Goal: Information Seeking & Learning: Learn about a topic

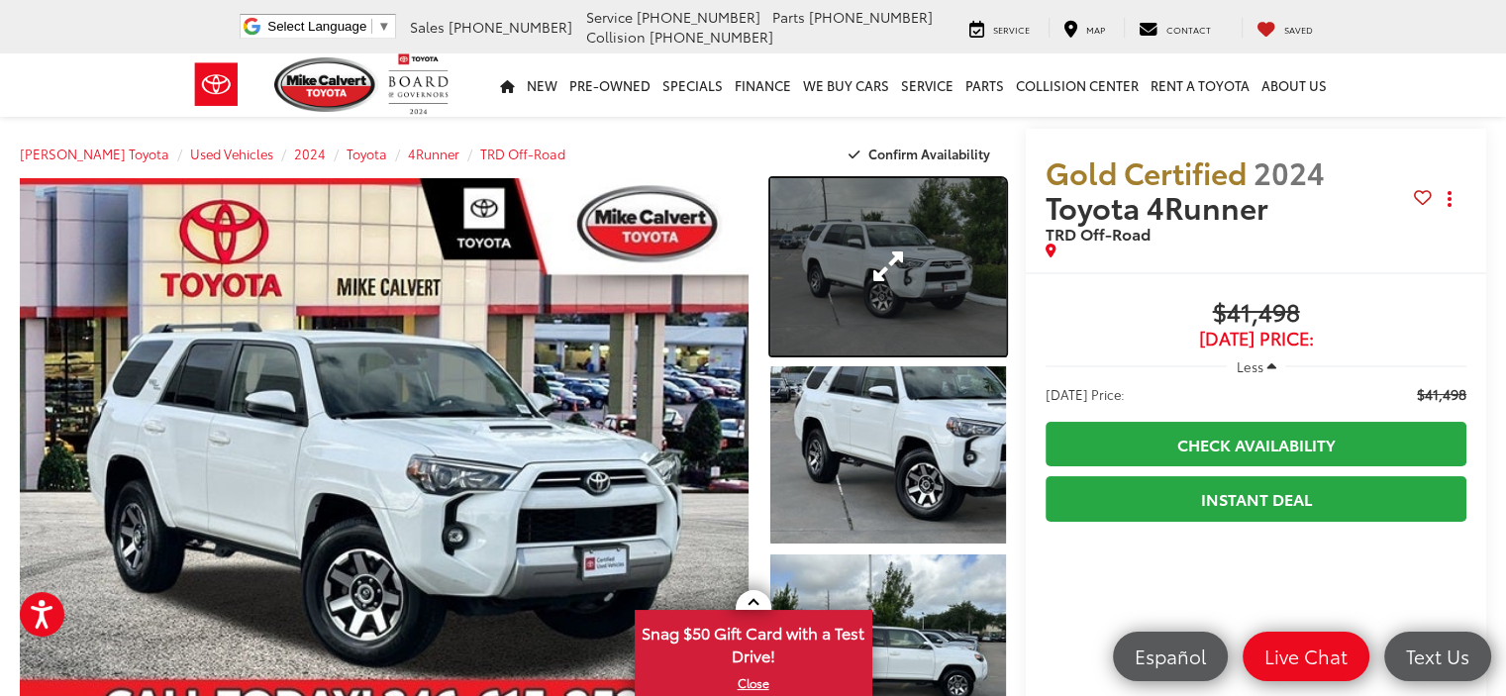
click at [875, 286] on link "Expand Photo 1" at bounding box center [888, 266] width 236 height 177
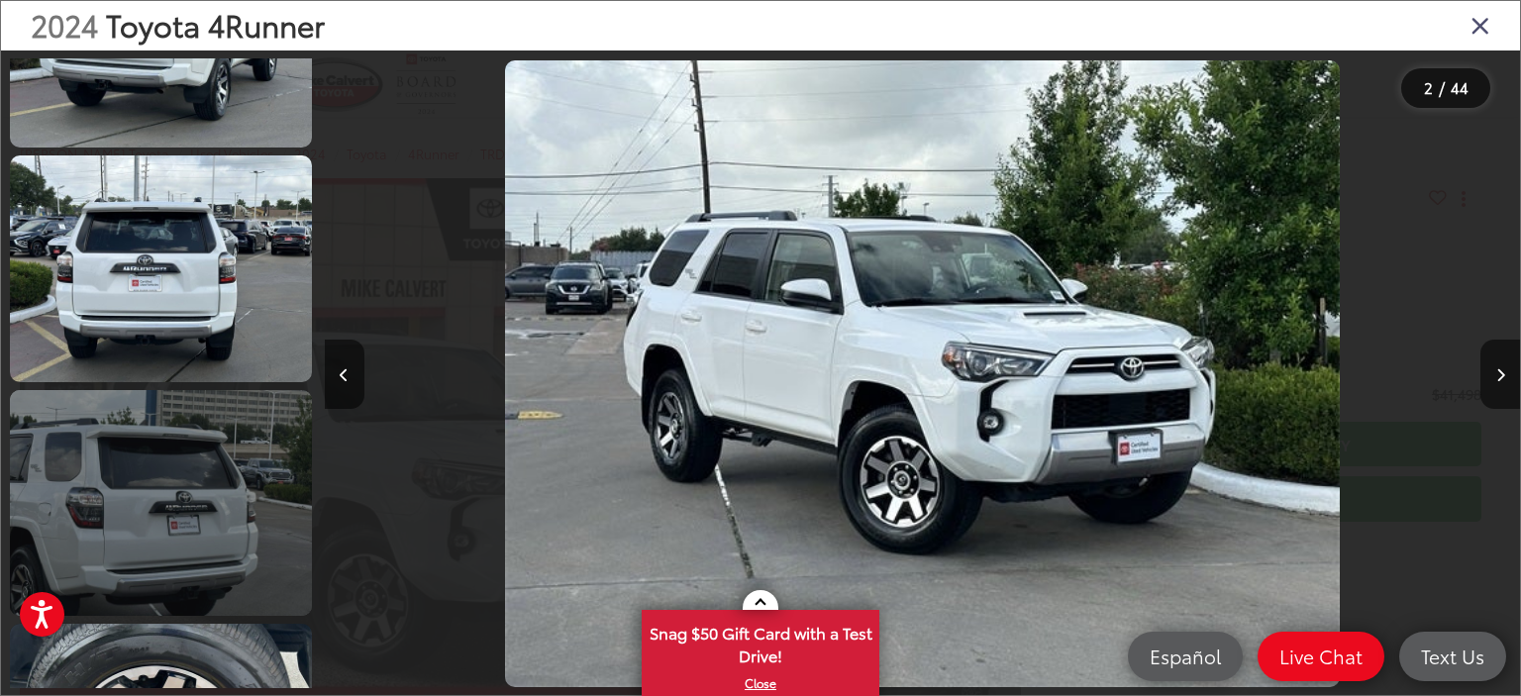
scroll to position [1580, 0]
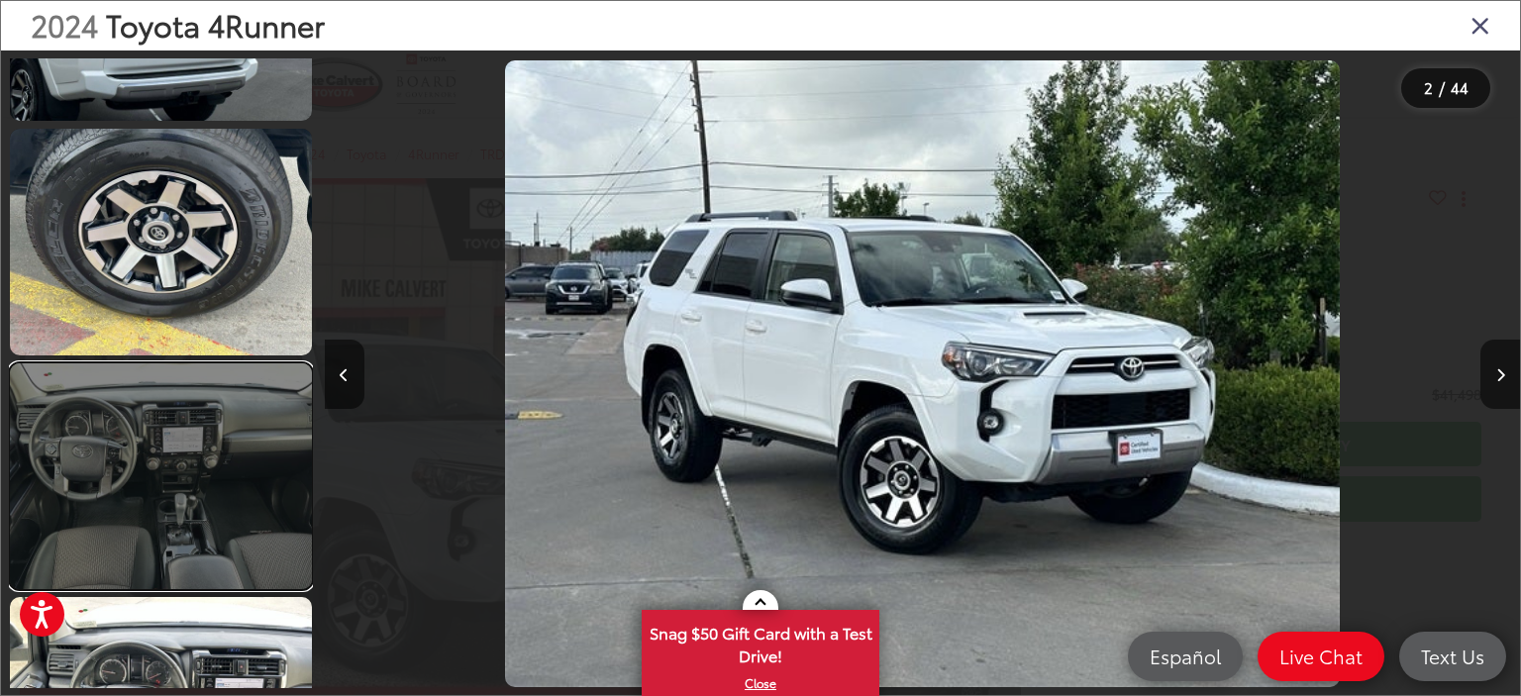
click at [220, 466] on link at bounding box center [161, 476] width 302 height 227
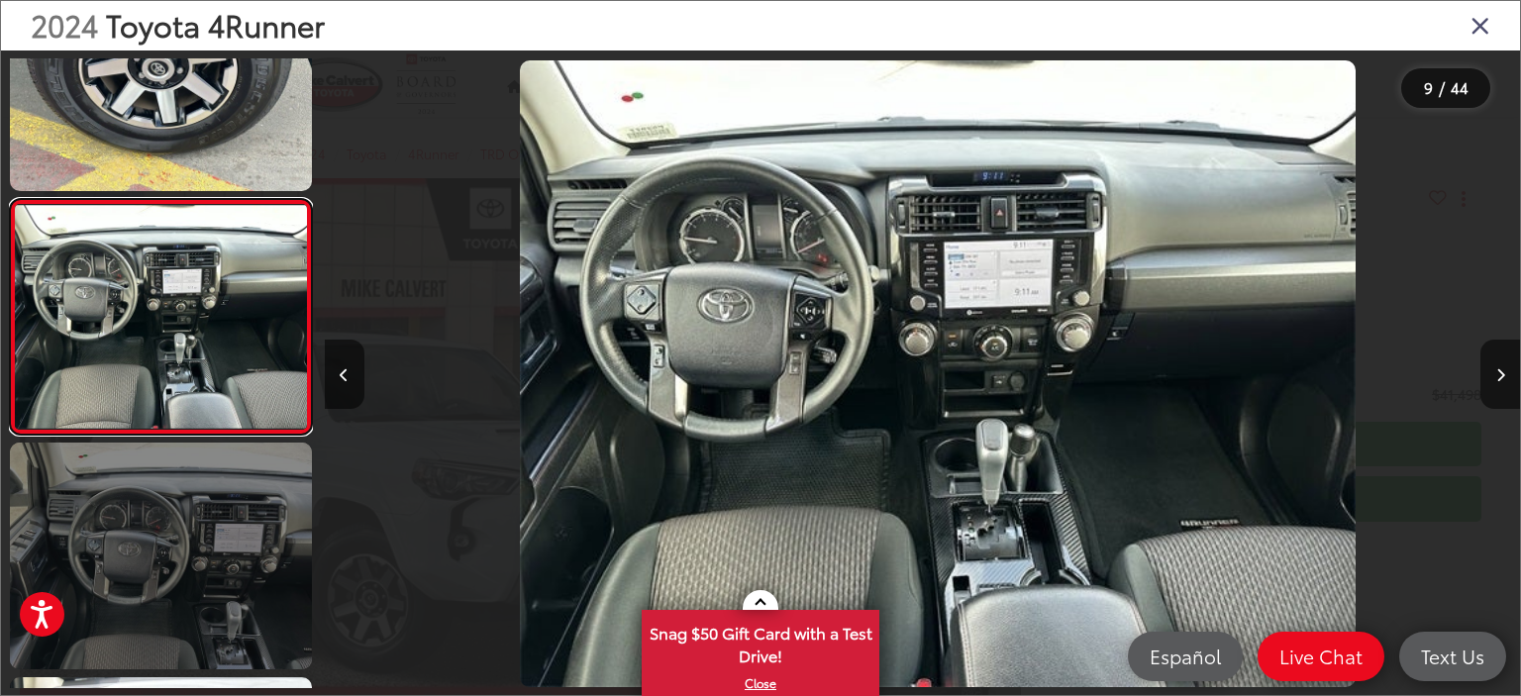
scroll to position [0, 9566]
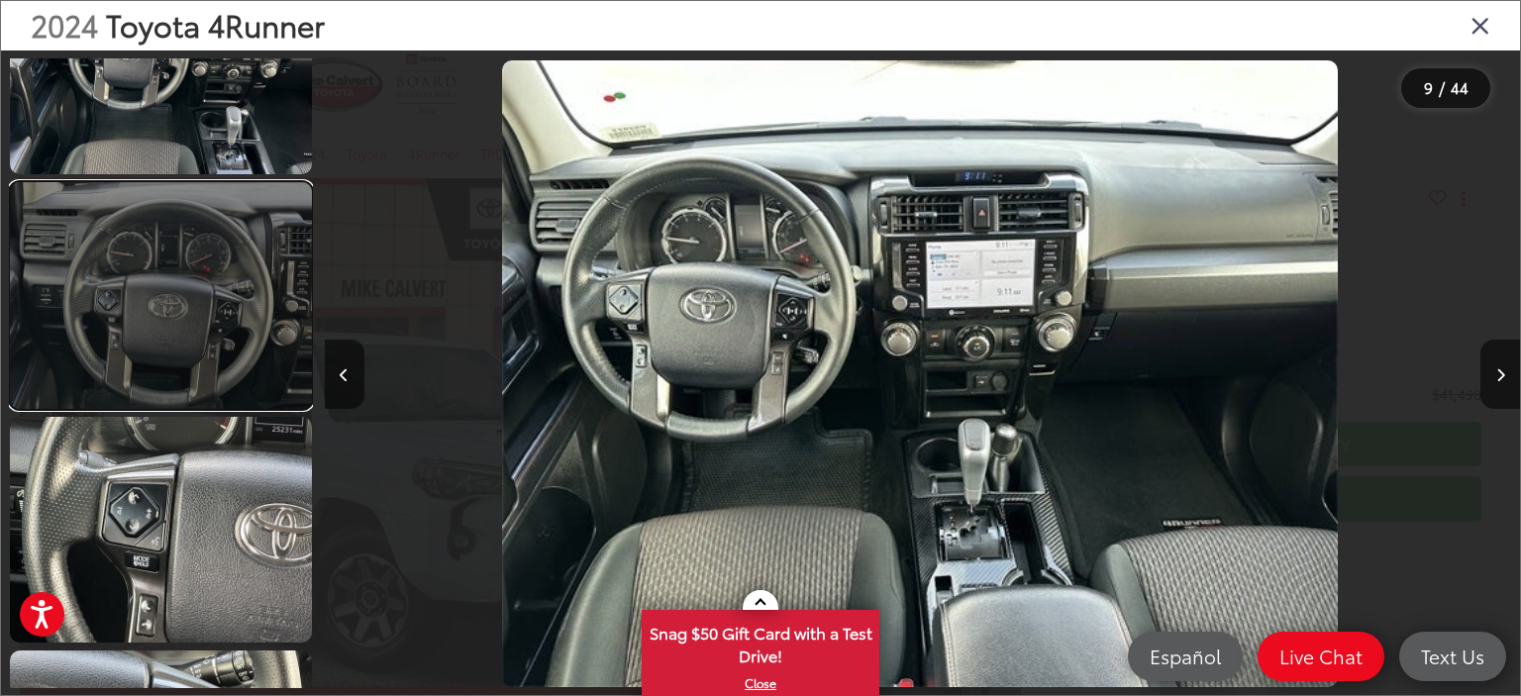
click at [146, 320] on link at bounding box center [161, 295] width 302 height 227
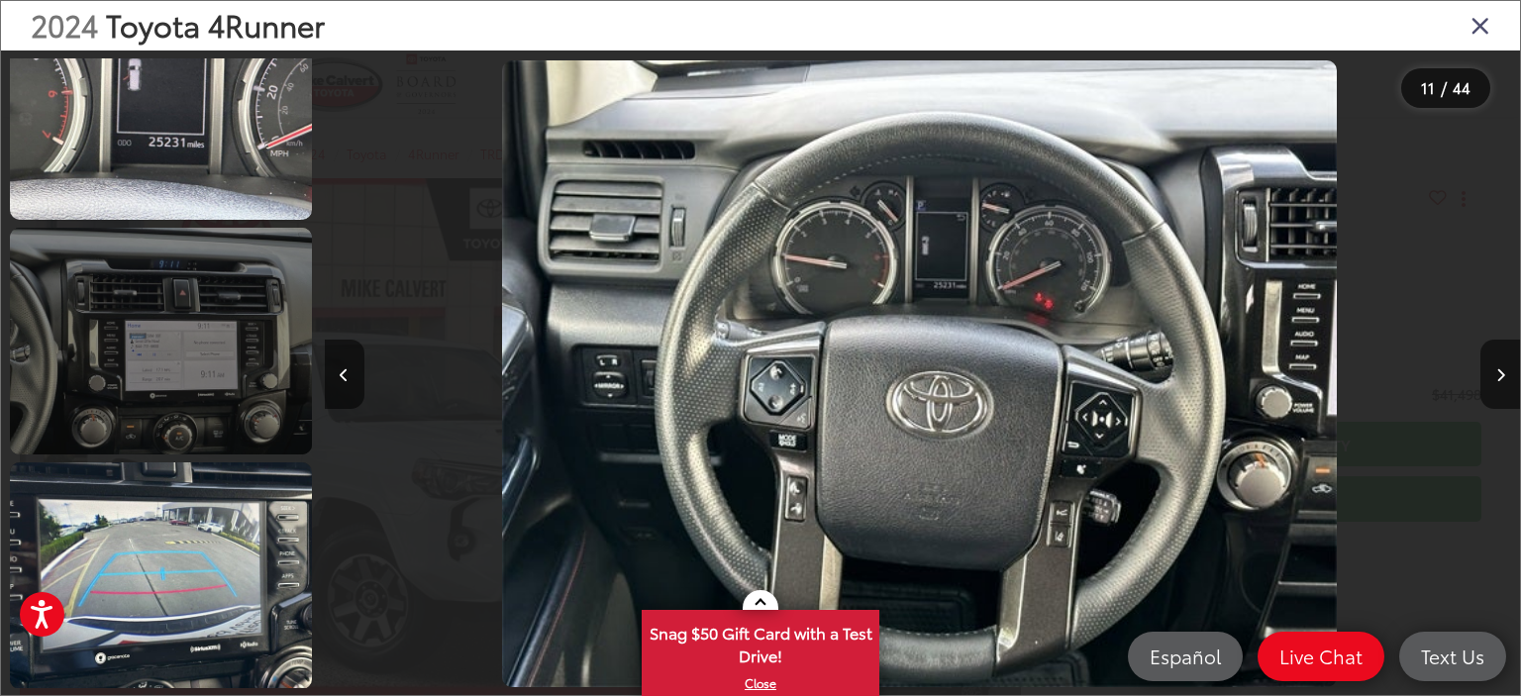
scroll to position [3394, 0]
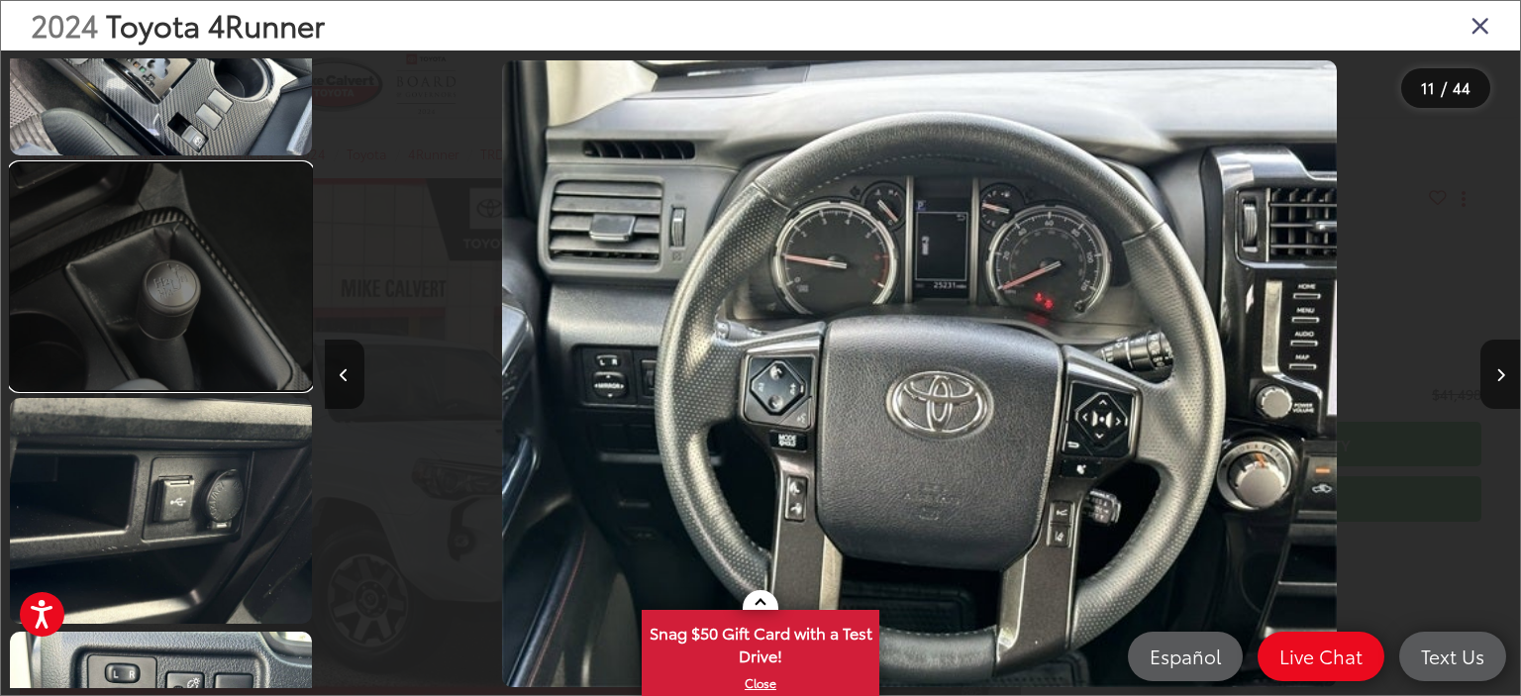
click at [166, 287] on link at bounding box center [161, 276] width 302 height 227
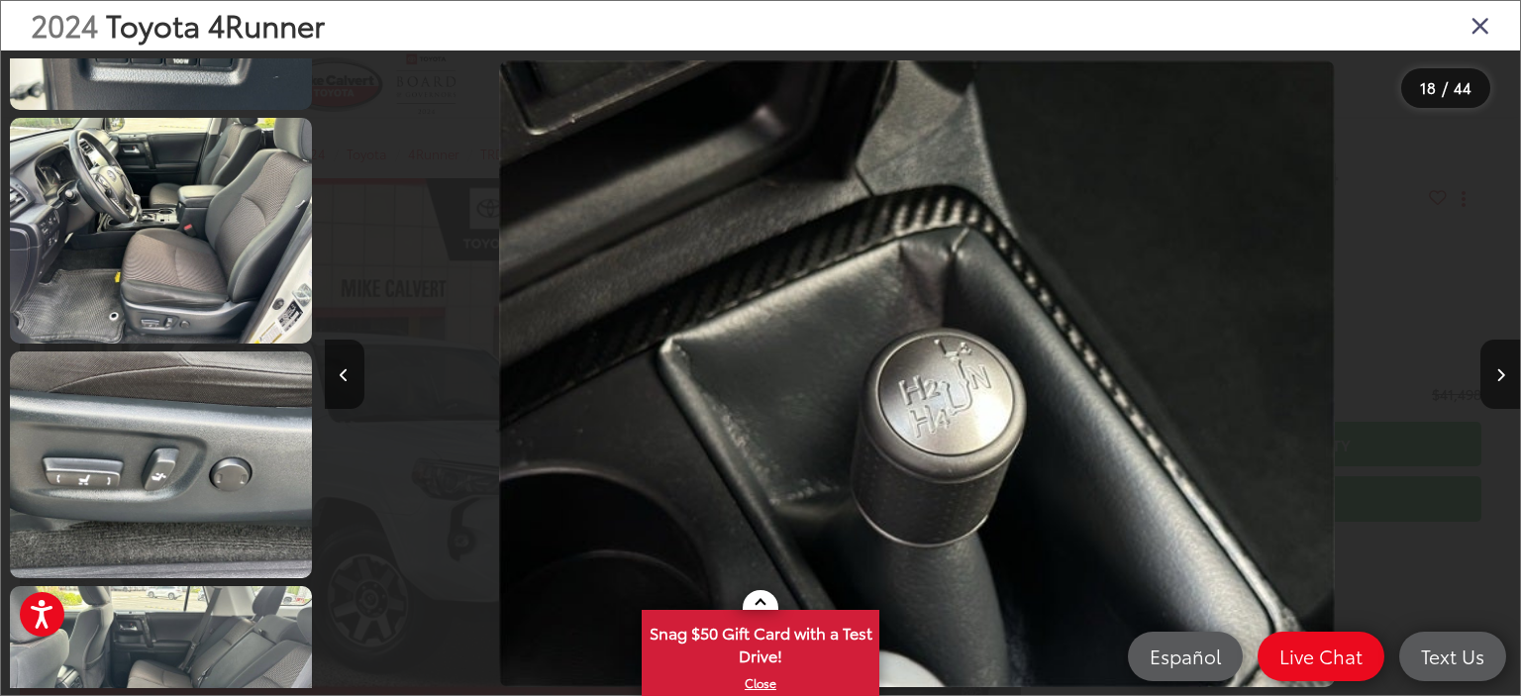
scroll to position [4736, 0]
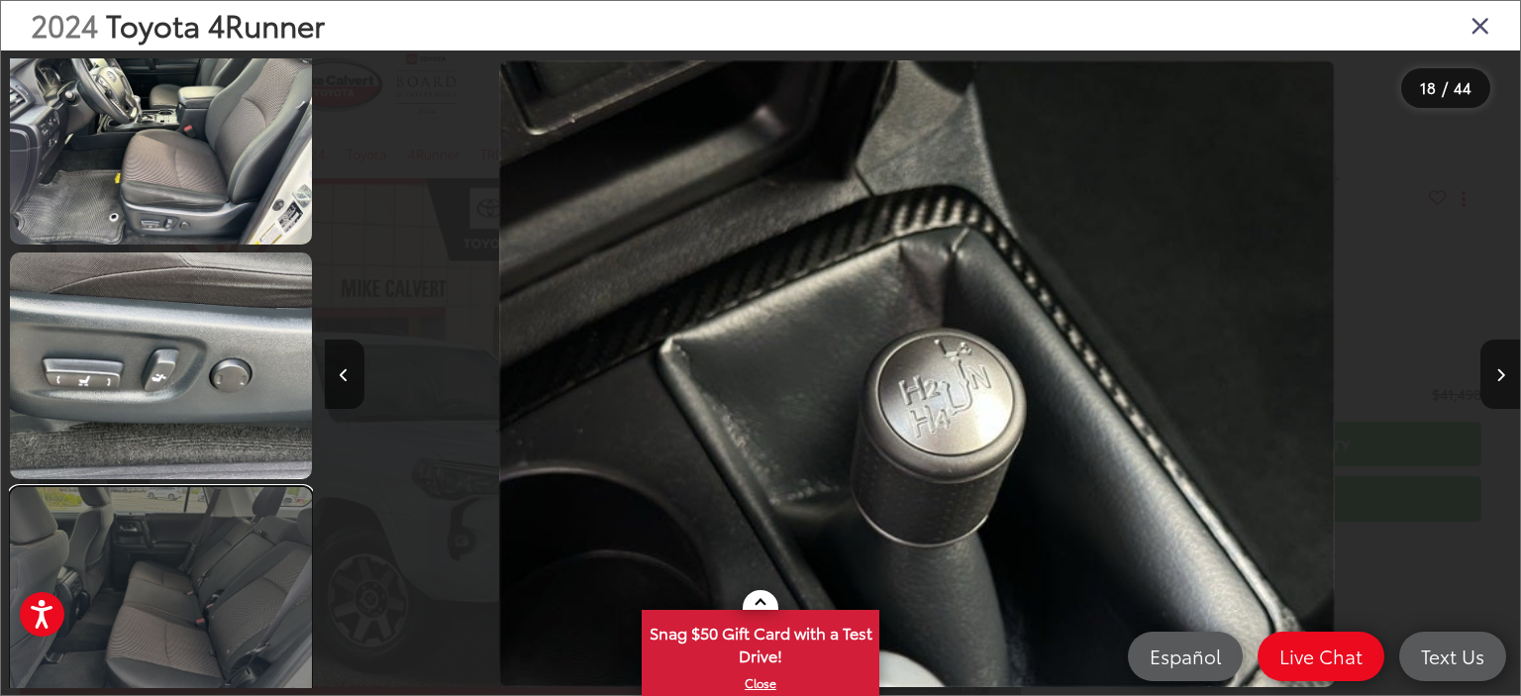
click at [179, 563] on link at bounding box center [161, 600] width 302 height 227
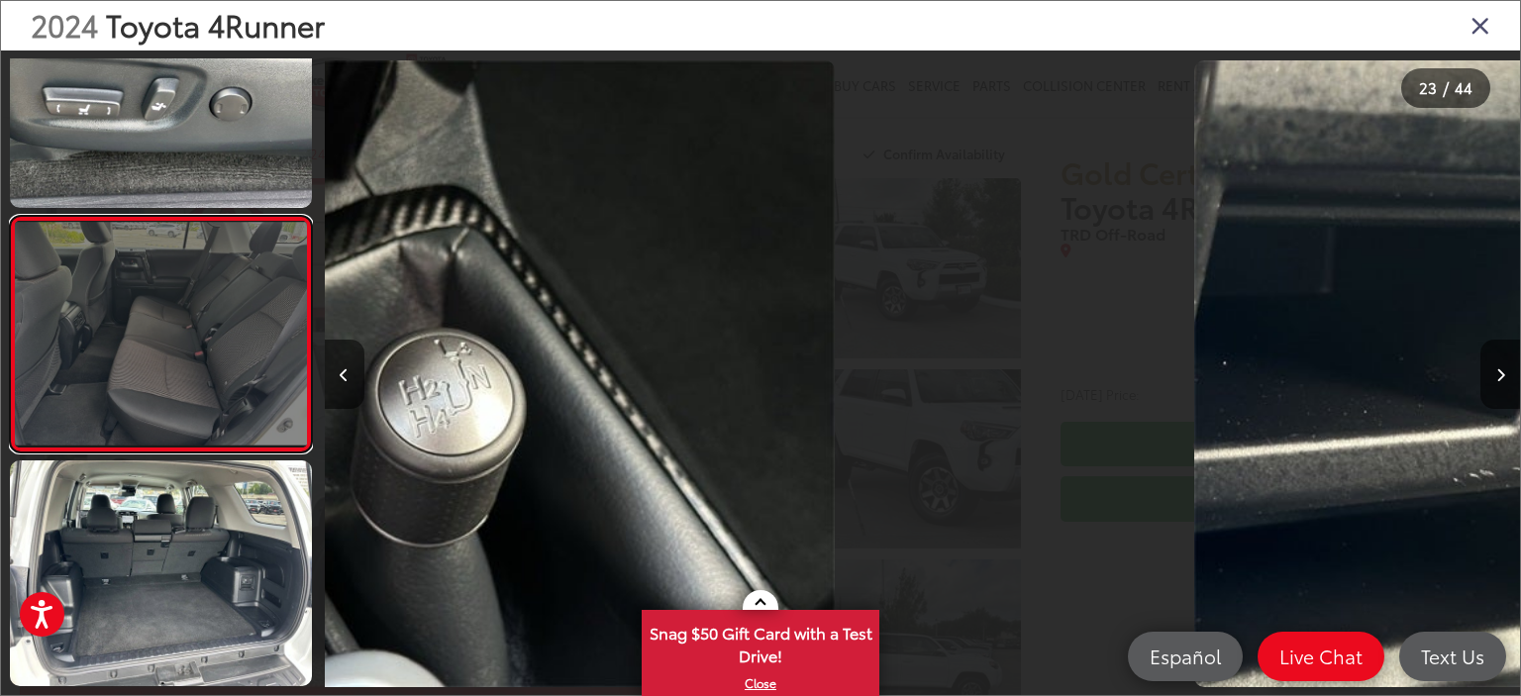
scroll to position [5016, 0]
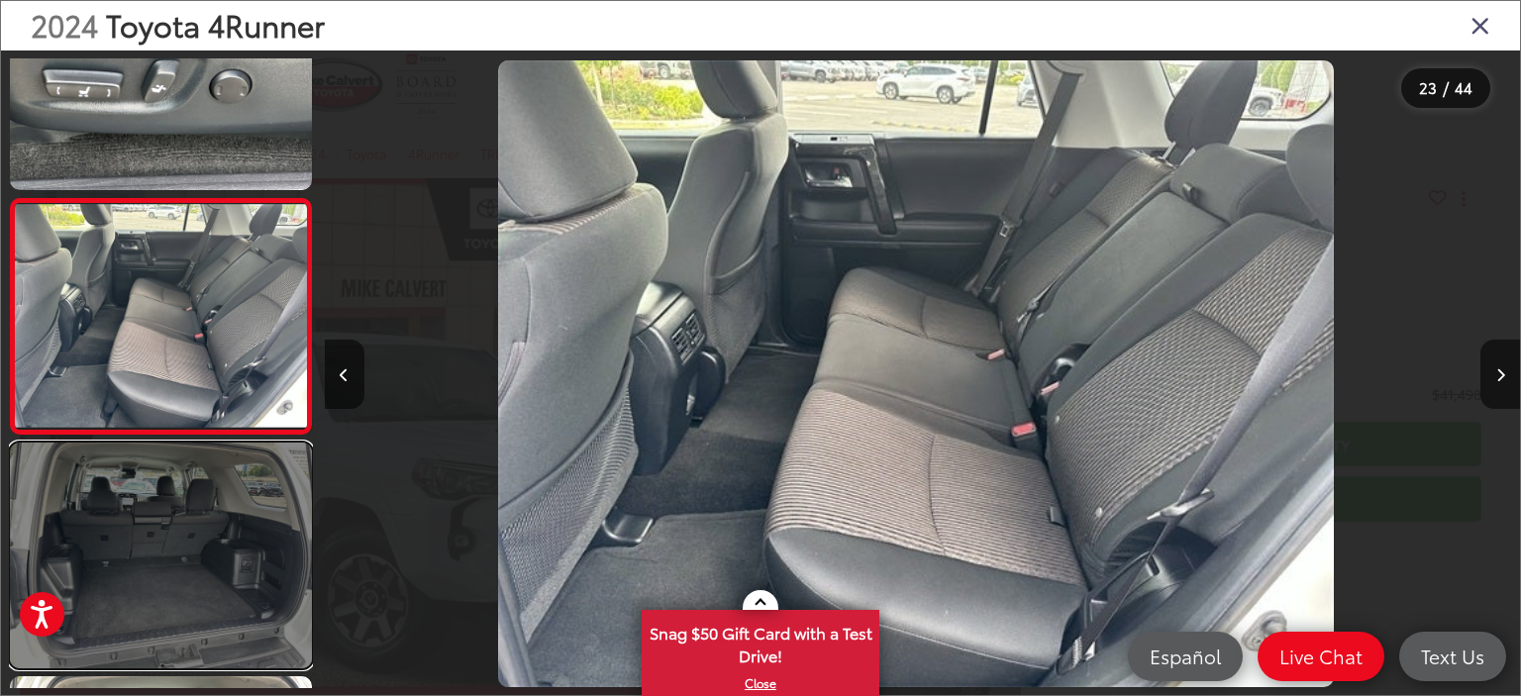
click at [174, 527] on link at bounding box center [161, 556] width 302 height 227
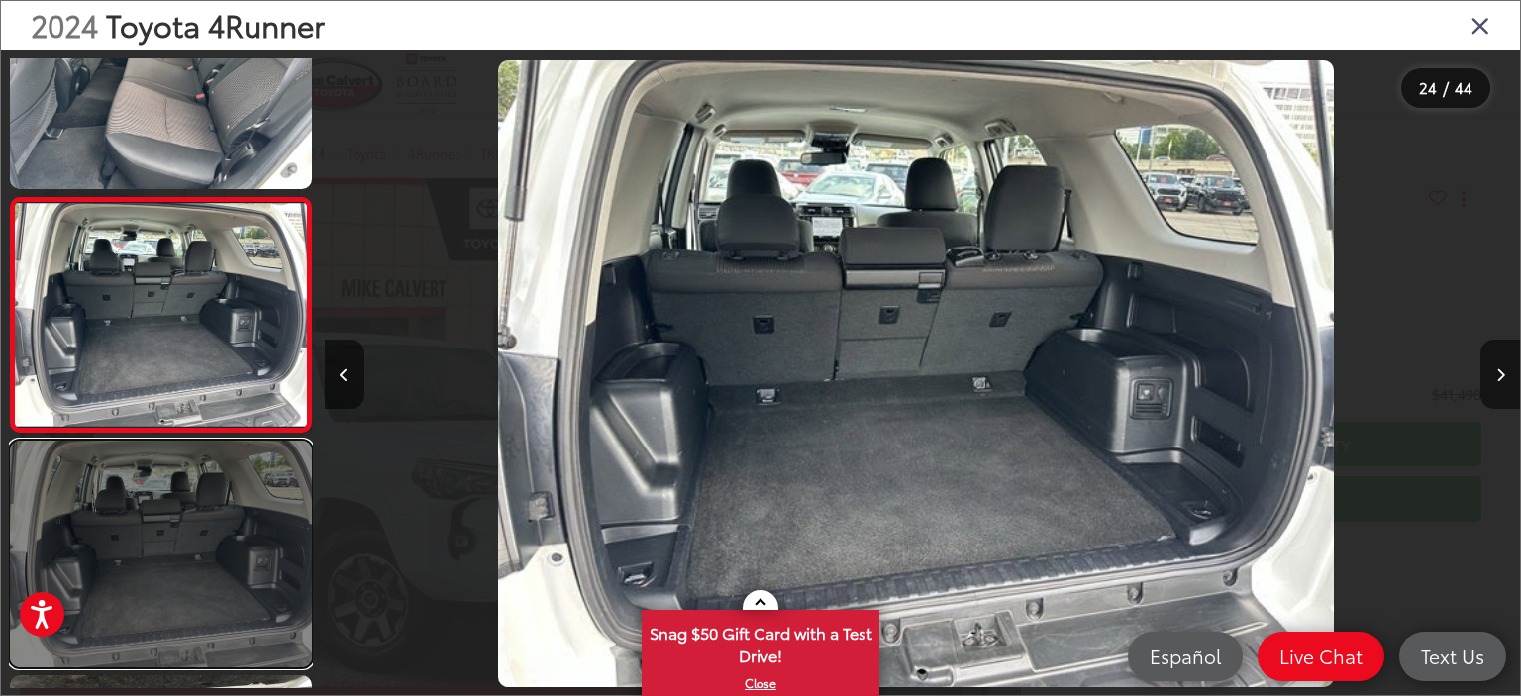
click at [175, 565] on link at bounding box center [161, 554] width 302 height 227
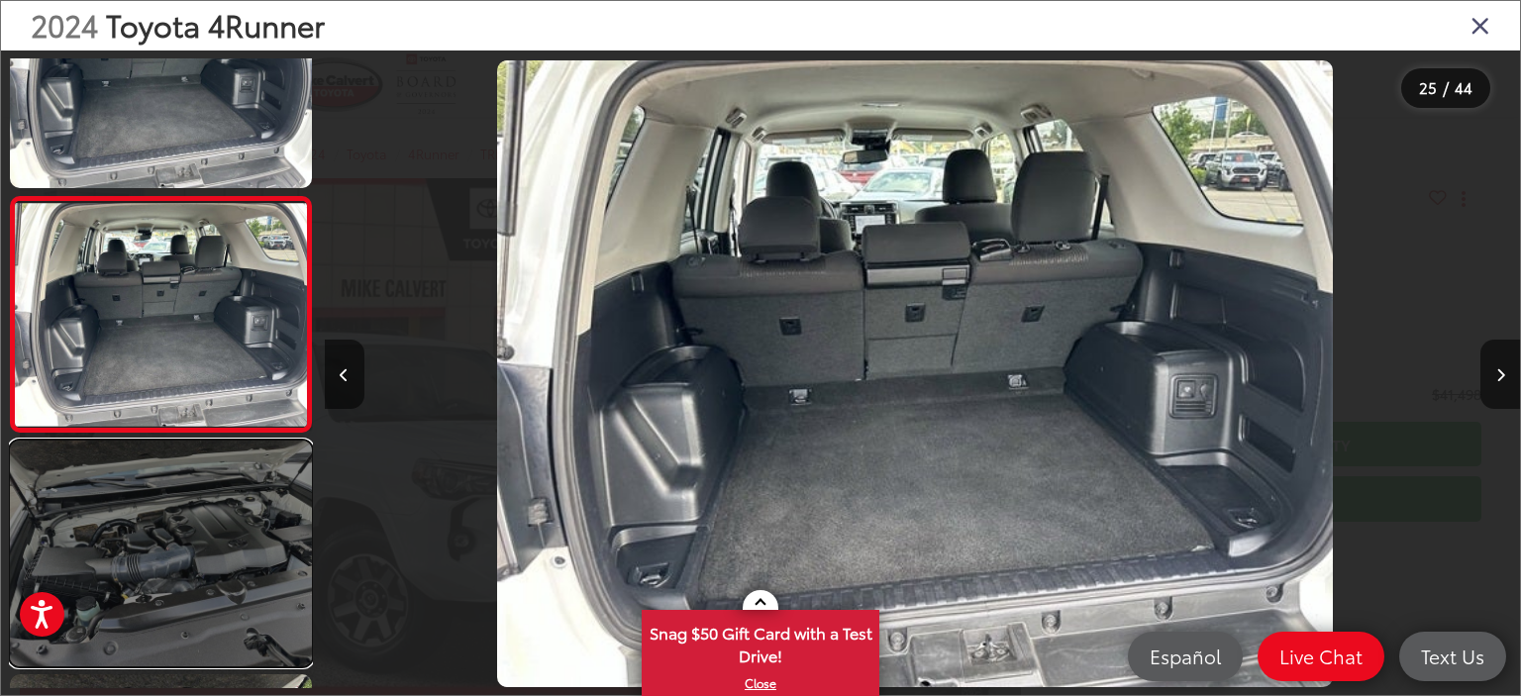
click at [204, 550] on link at bounding box center [161, 554] width 302 height 227
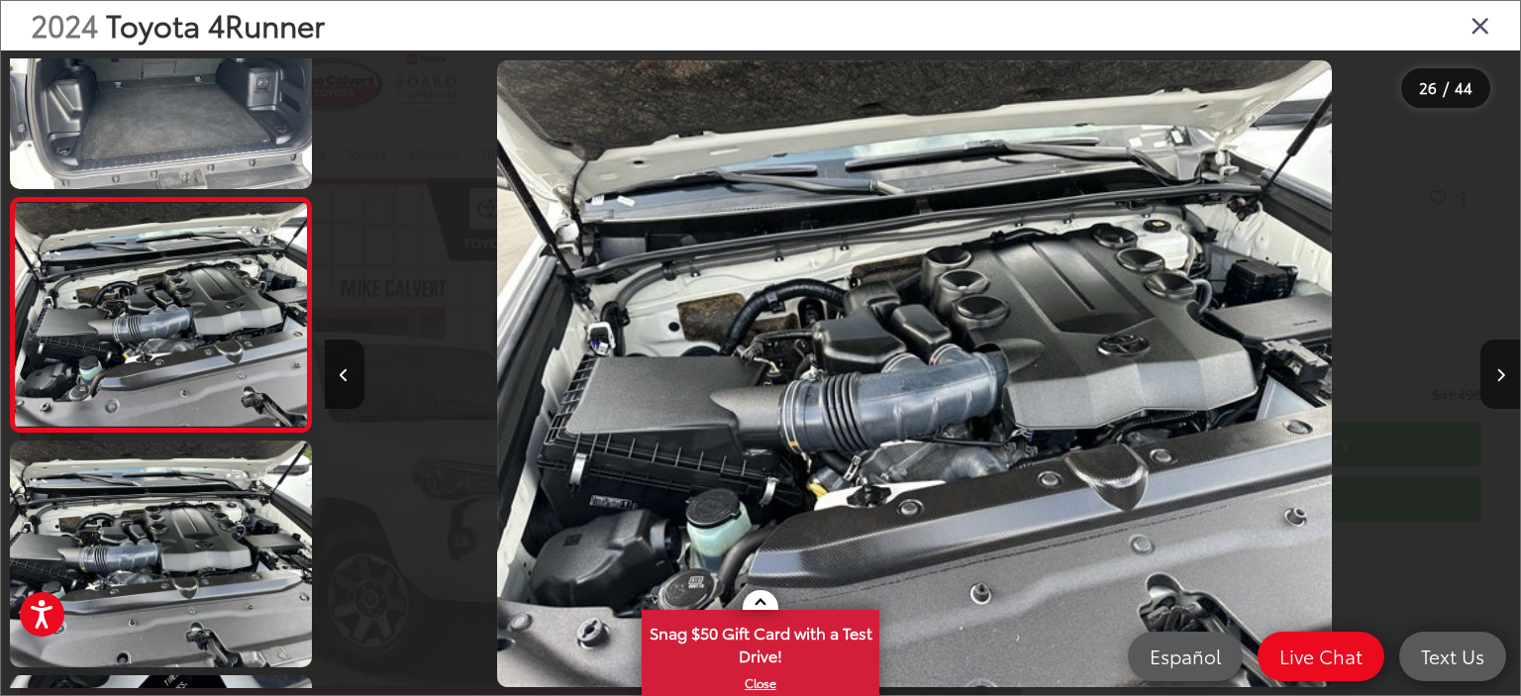
click at [1480, 27] on icon "Close gallery" at bounding box center [1480, 25] width 20 height 26
